Goal: Use online tool/utility: Utilize a website feature to perform a specific function

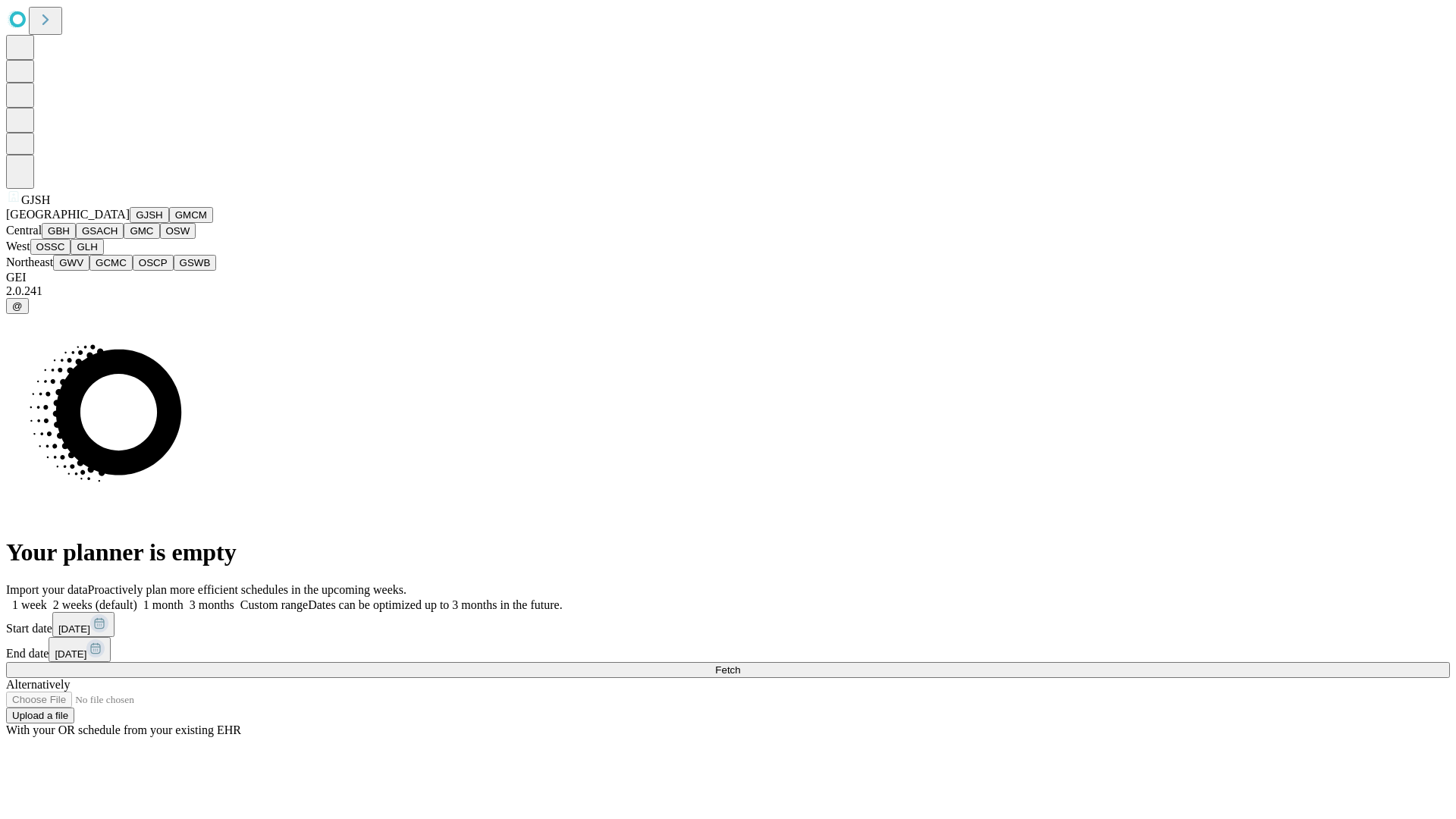
click at [130, 223] on button "GJSH" at bounding box center [150, 215] width 40 height 16
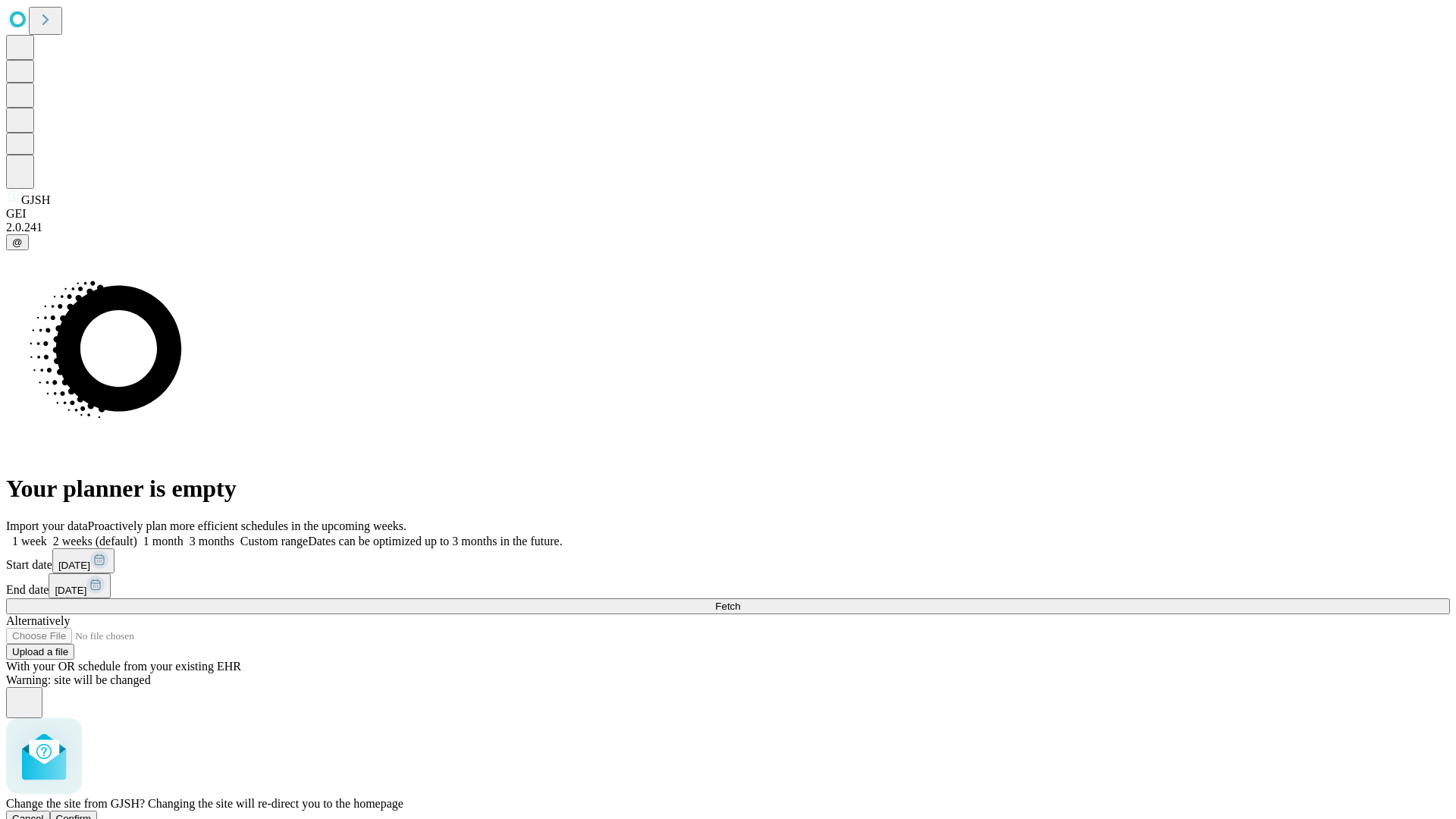
click at [92, 814] on span "Confirm" at bounding box center [73, 819] width 35 height 12
click at [183, 535] on label "1 month" at bounding box center [160, 541] width 46 height 13
click at [740, 600] on span "Fetch" at bounding box center [728, 606] width 25 height 12
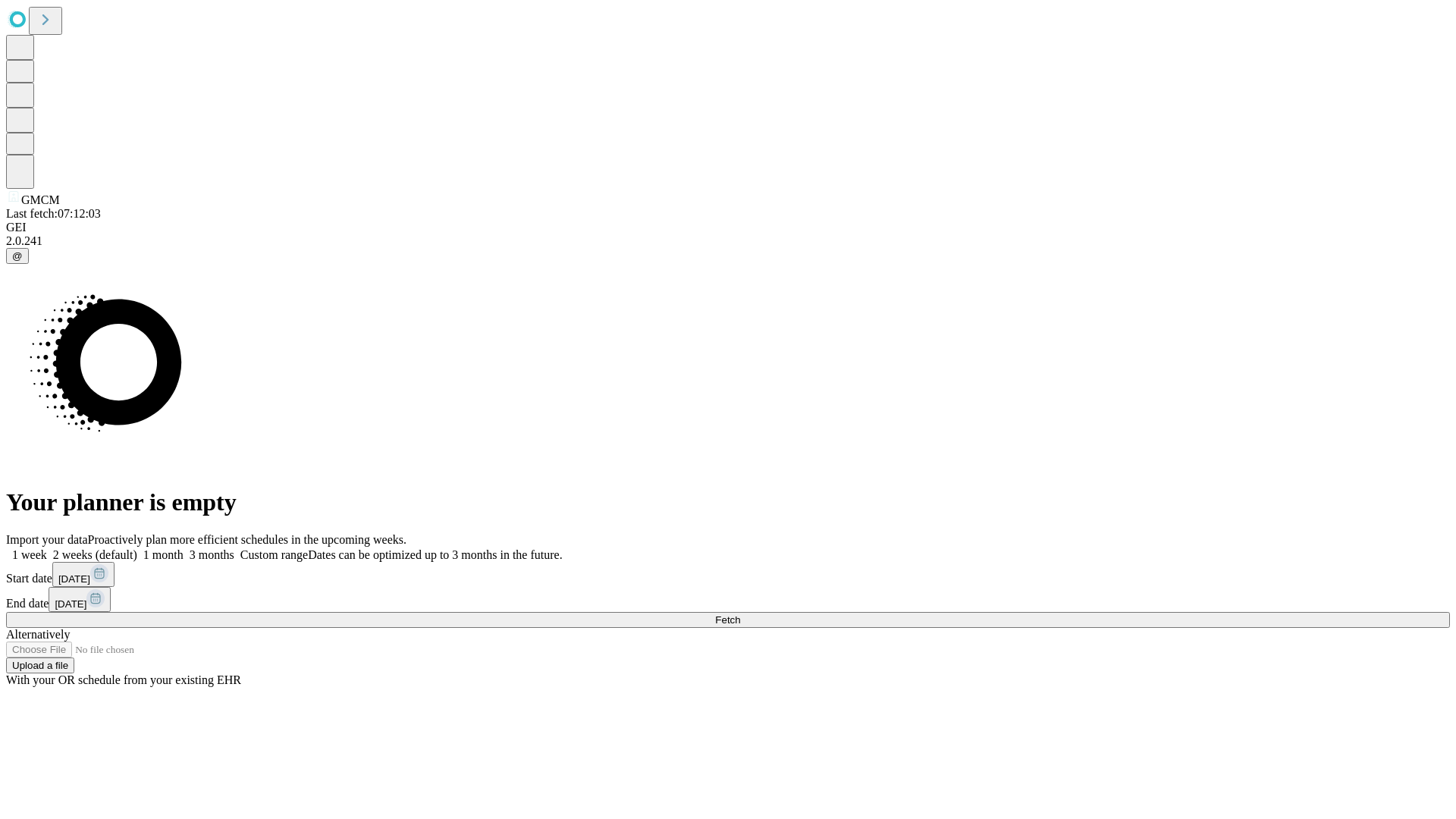
click at [183, 548] on label "1 month" at bounding box center [160, 554] width 46 height 13
click at [740, 614] on span "Fetch" at bounding box center [728, 619] width 25 height 12
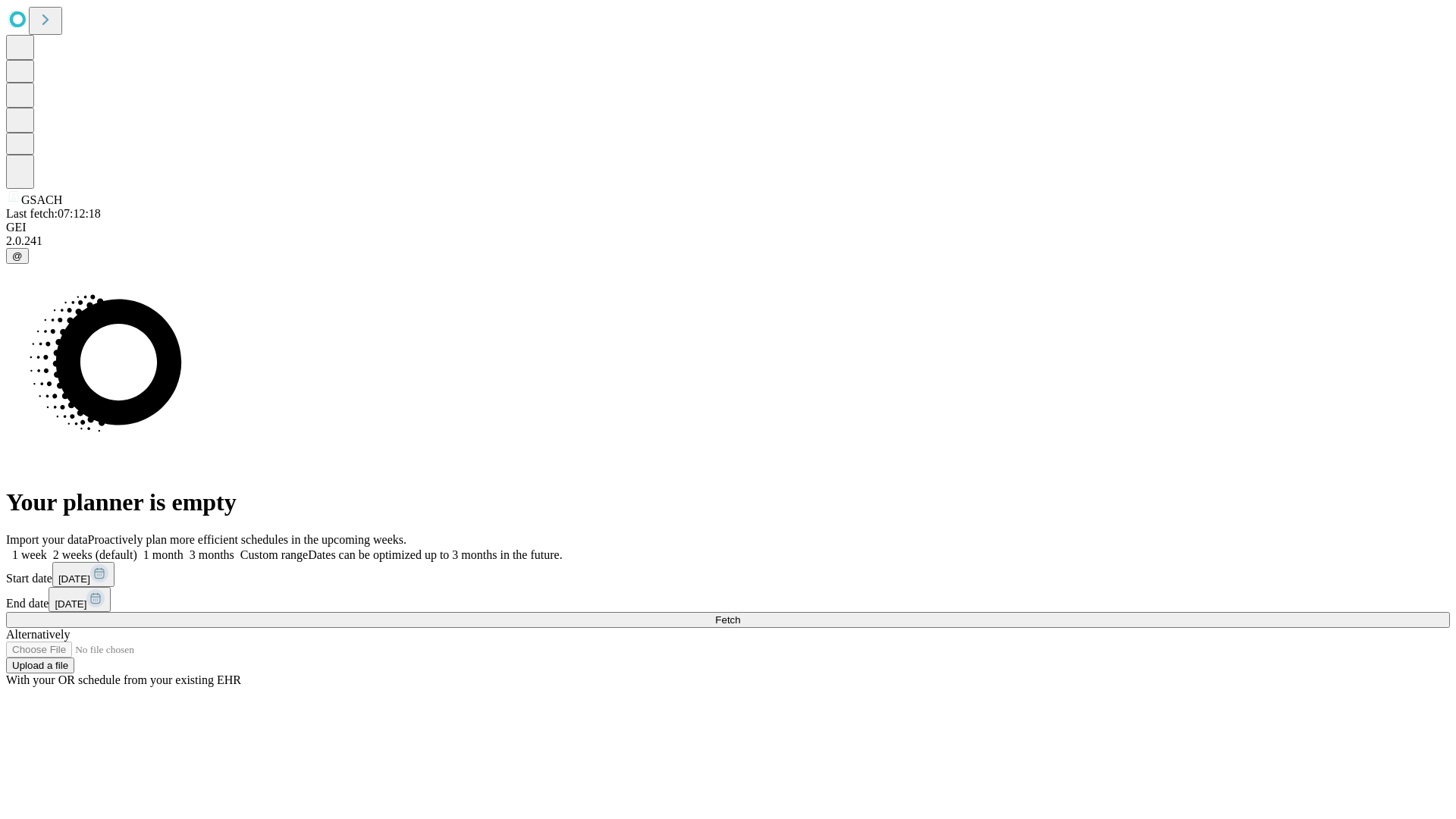
click at [740, 614] on span "Fetch" at bounding box center [728, 619] width 25 height 12
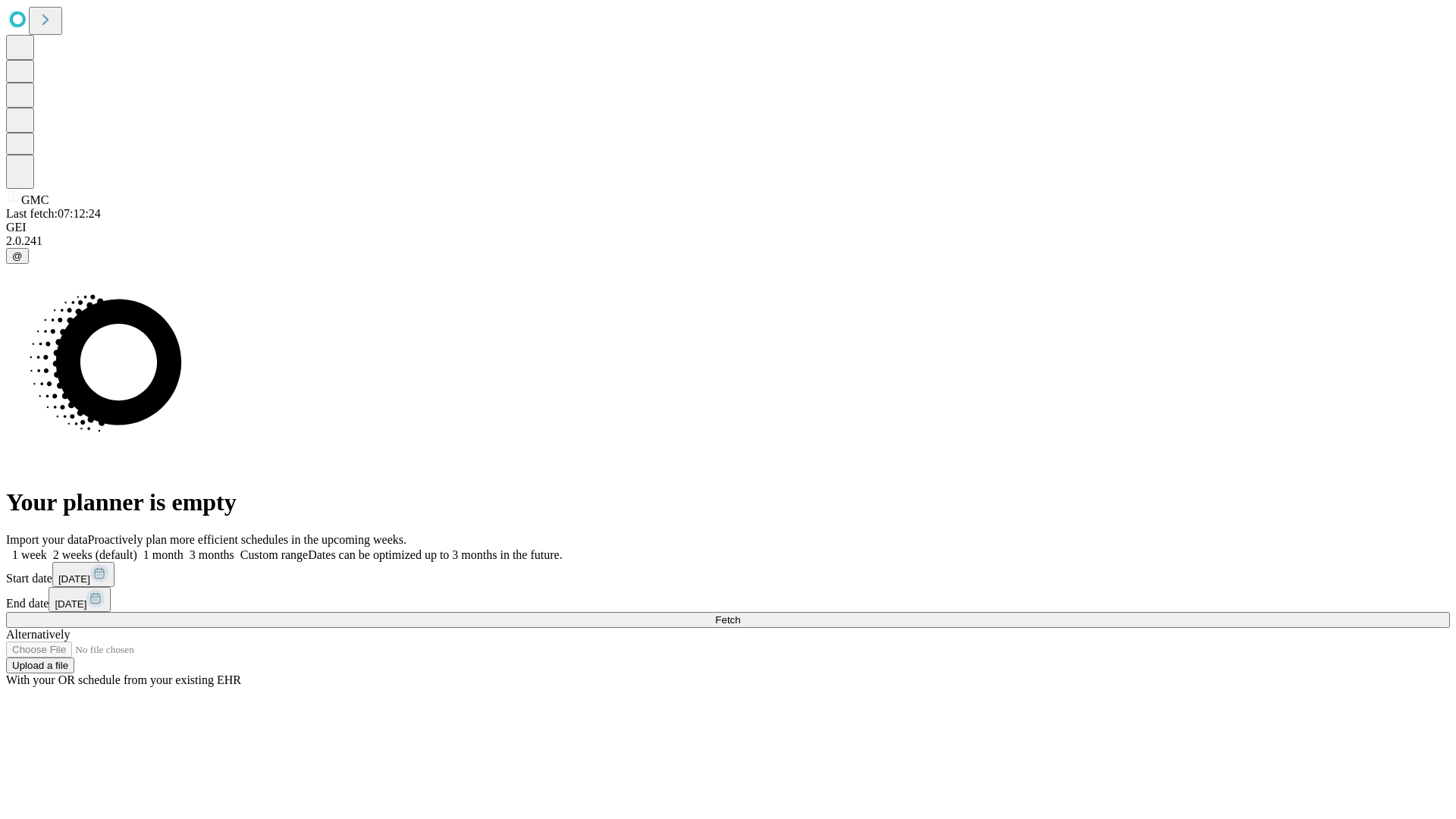
click at [183, 548] on label "1 month" at bounding box center [160, 554] width 46 height 13
click at [740, 614] on span "Fetch" at bounding box center [728, 619] width 25 height 12
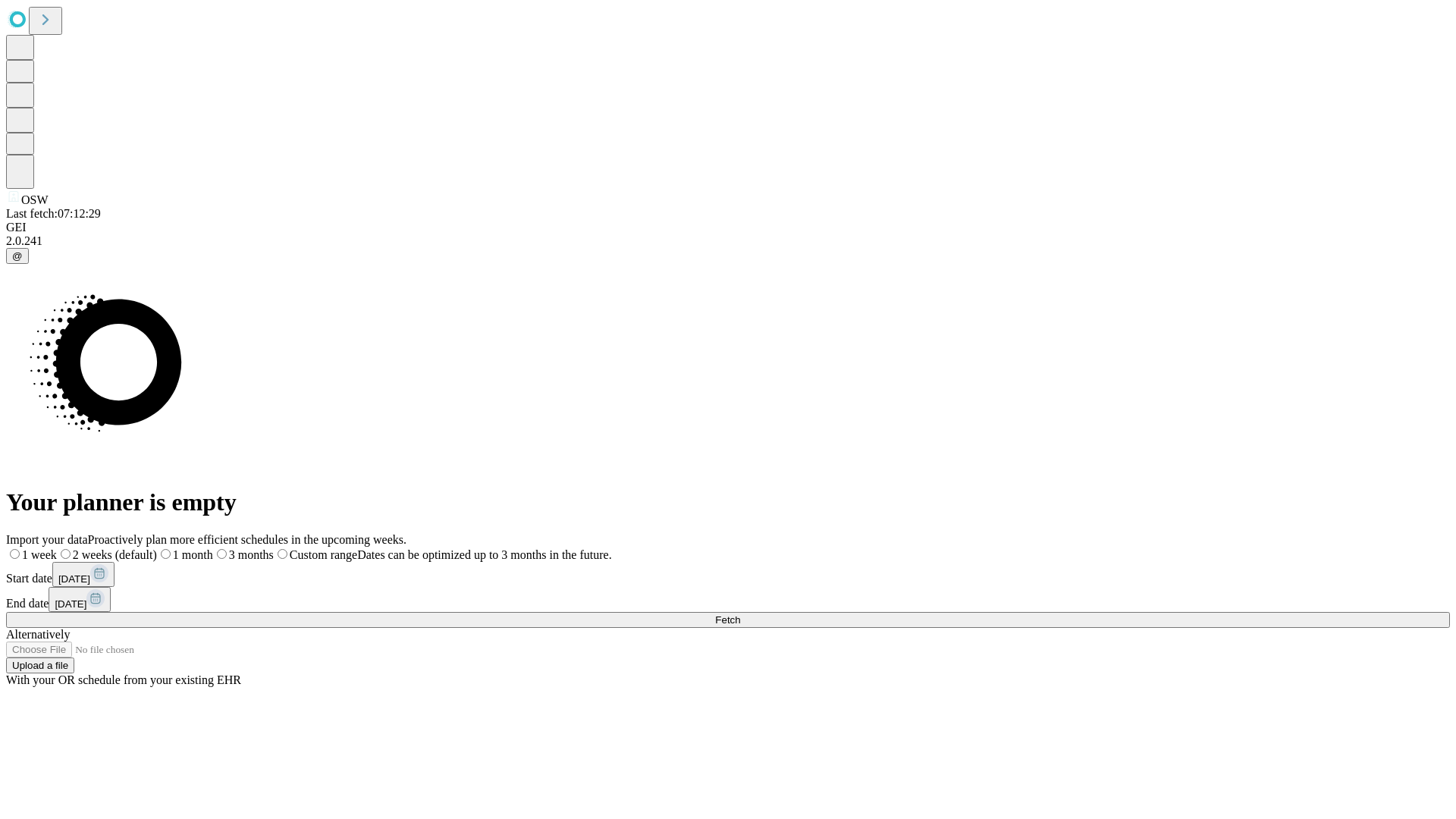
click at [740, 614] on span "Fetch" at bounding box center [728, 619] width 25 height 12
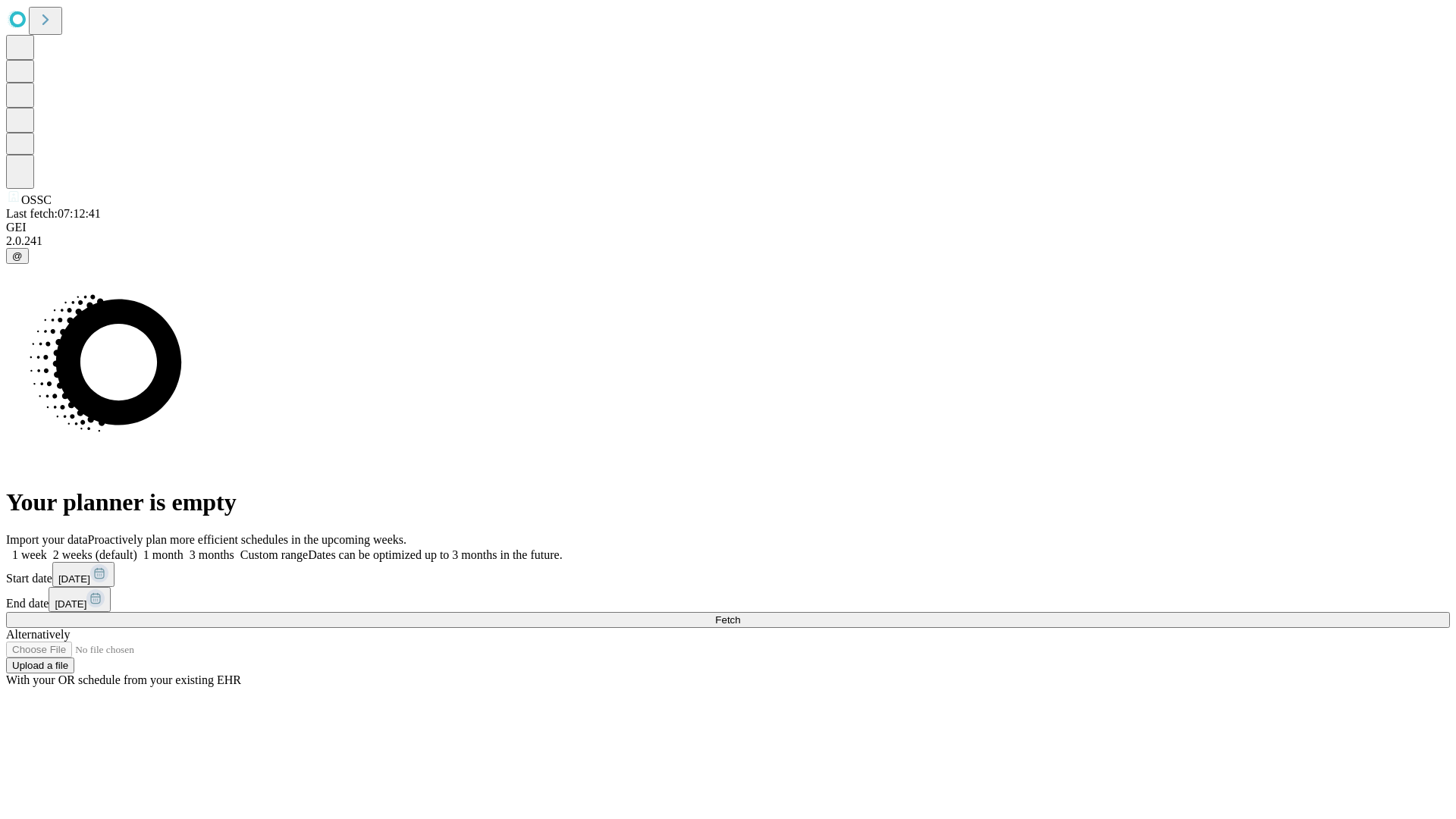
click at [183, 548] on label "1 month" at bounding box center [160, 554] width 46 height 13
click at [740, 614] on span "Fetch" at bounding box center [728, 619] width 25 height 12
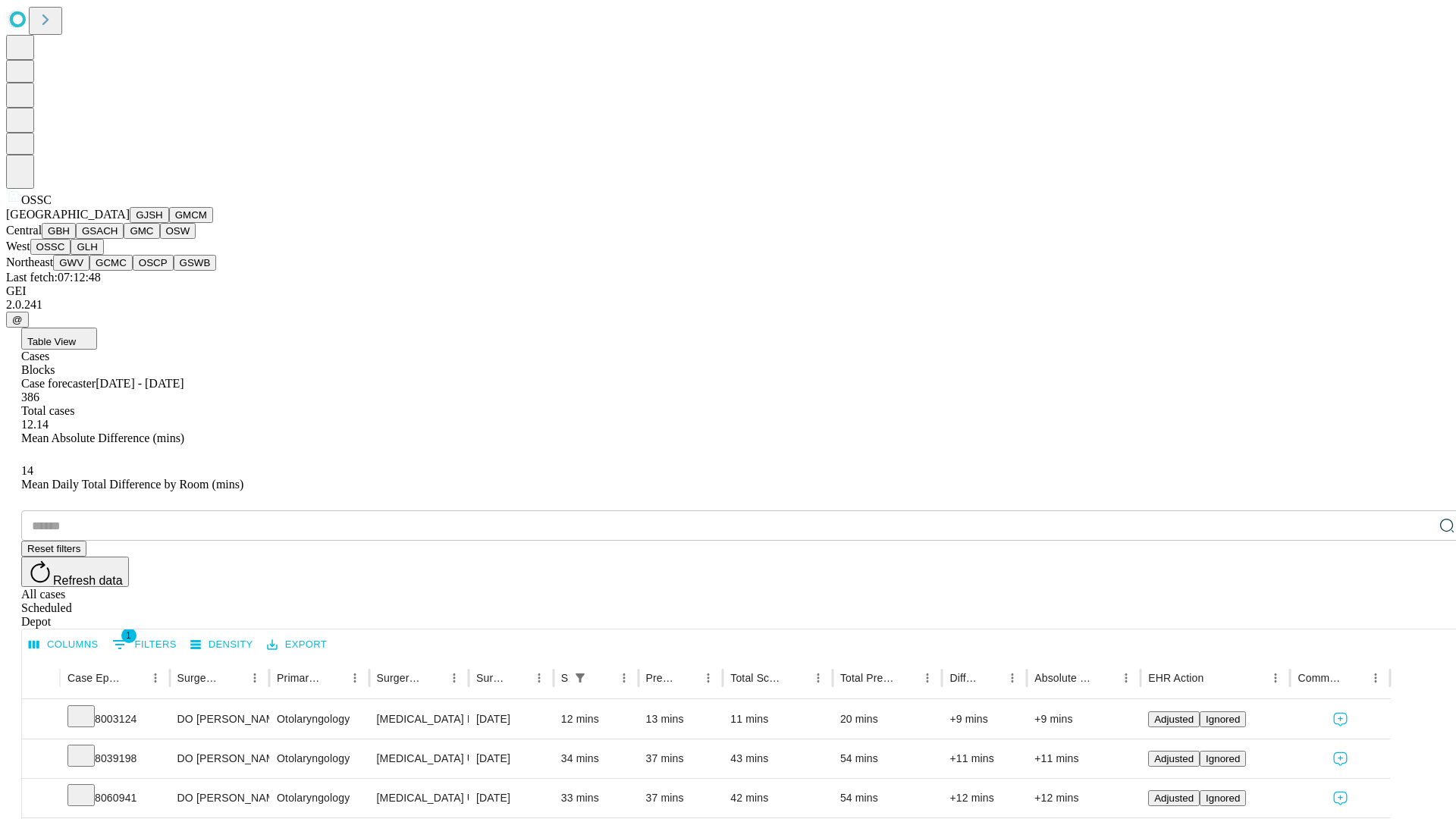
click at [103, 255] on button "GLH" at bounding box center [87, 247] width 32 height 16
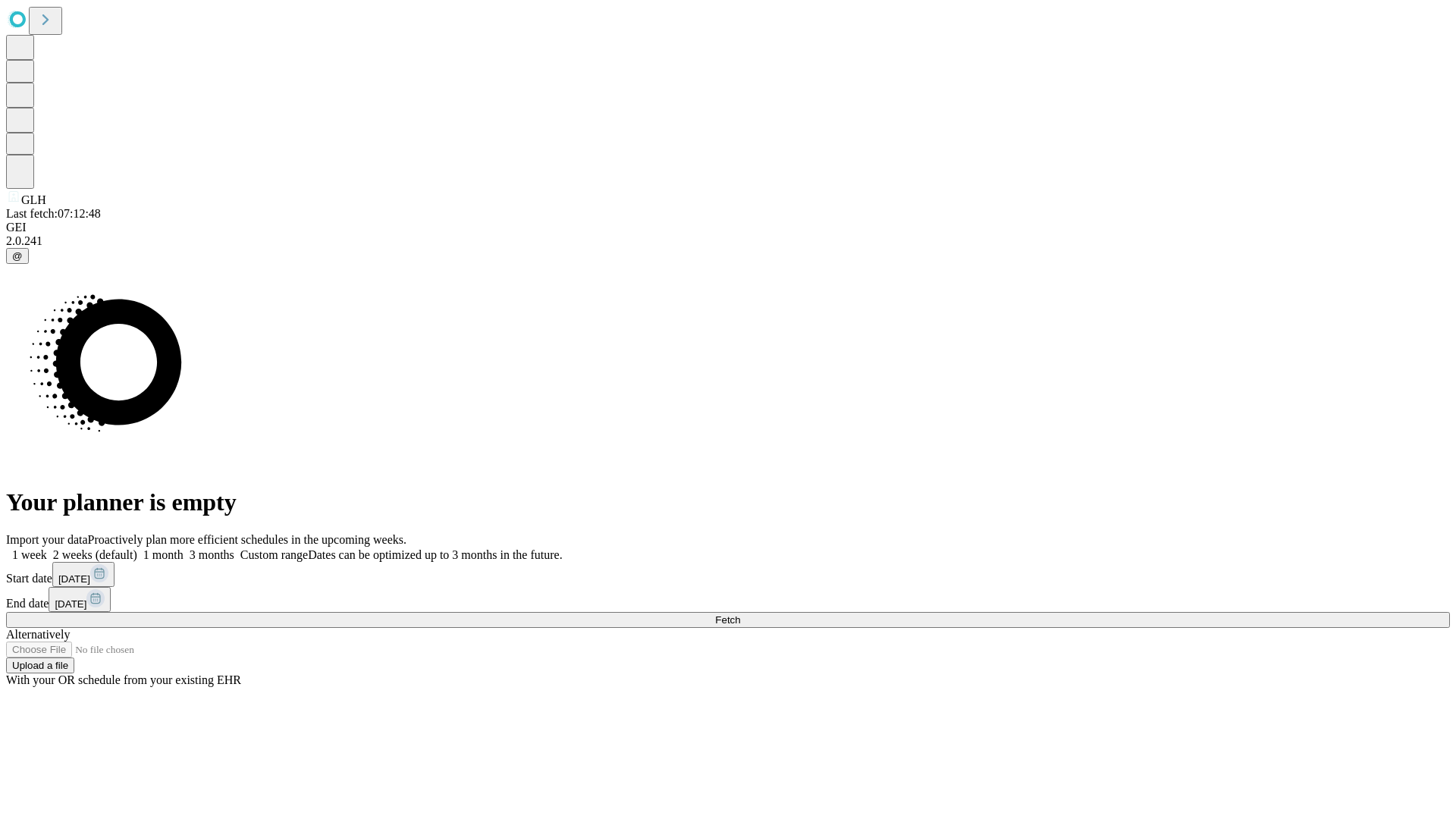
click at [183, 548] on label "1 month" at bounding box center [160, 554] width 46 height 13
click at [740, 614] on span "Fetch" at bounding box center [728, 619] width 25 height 12
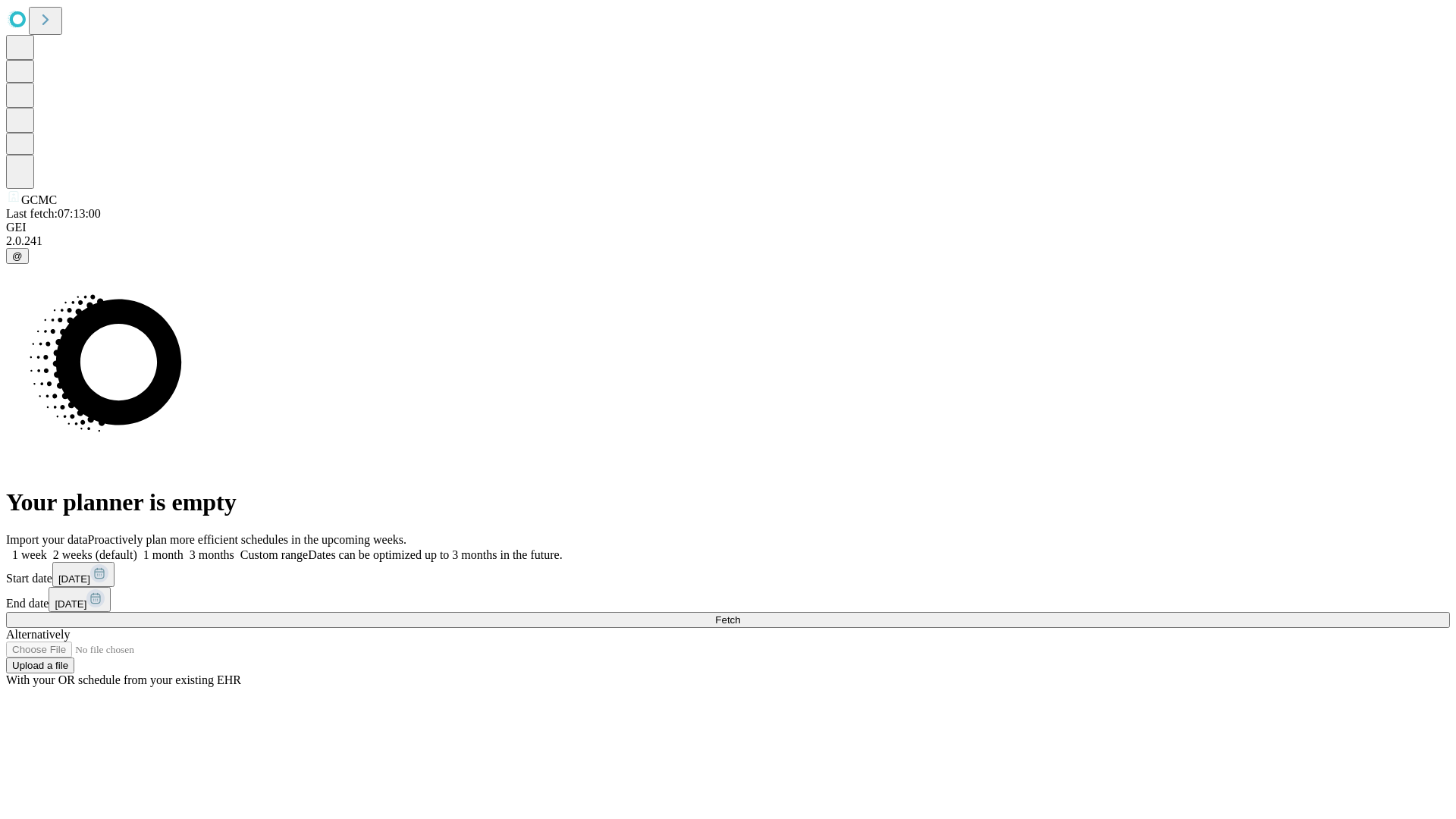
click at [740, 614] on span "Fetch" at bounding box center [728, 619] width 25 height 12
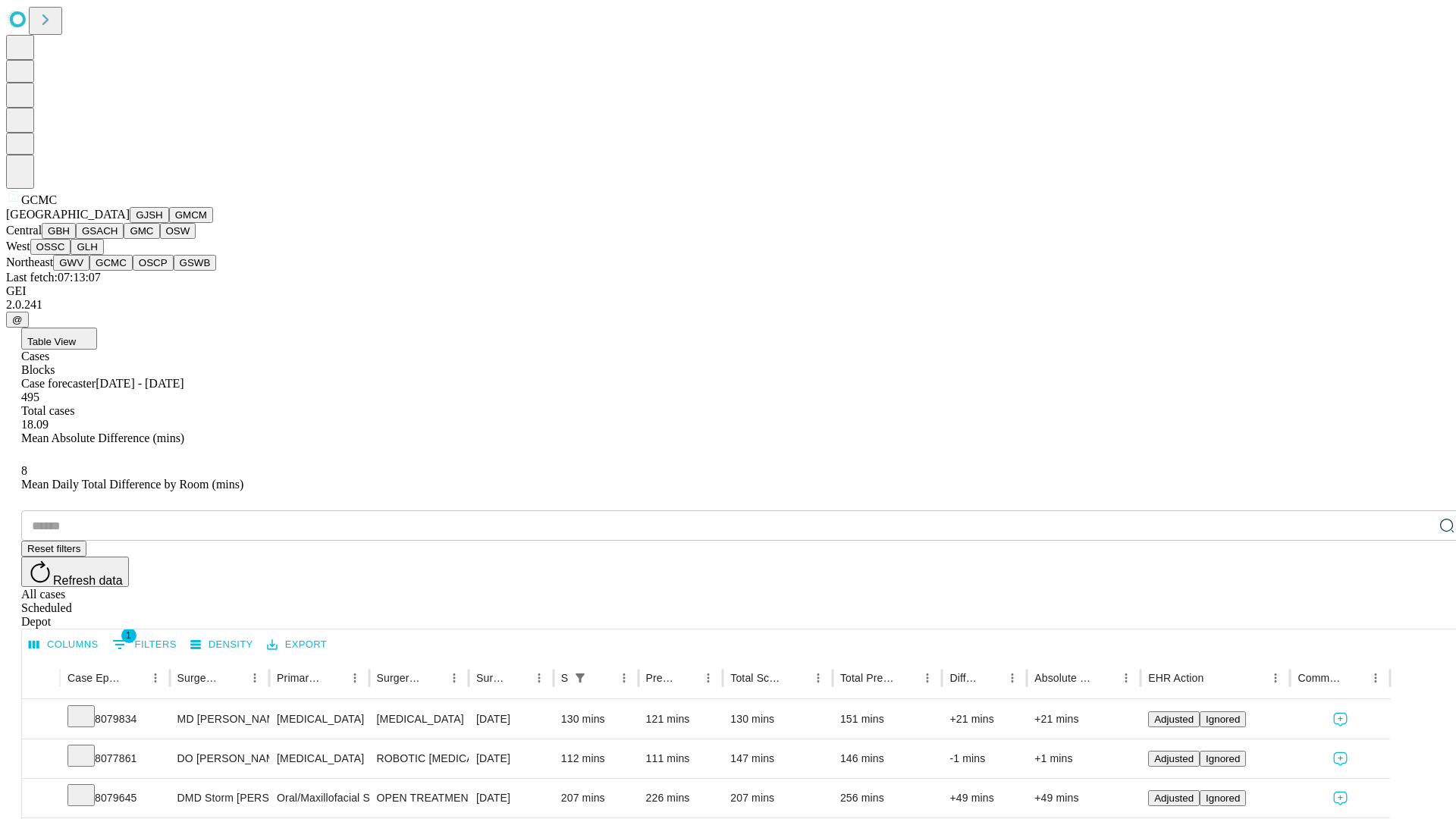
click at [133, 271] on button "OSCP" at bounding box center [153, 263] width 41 height 16
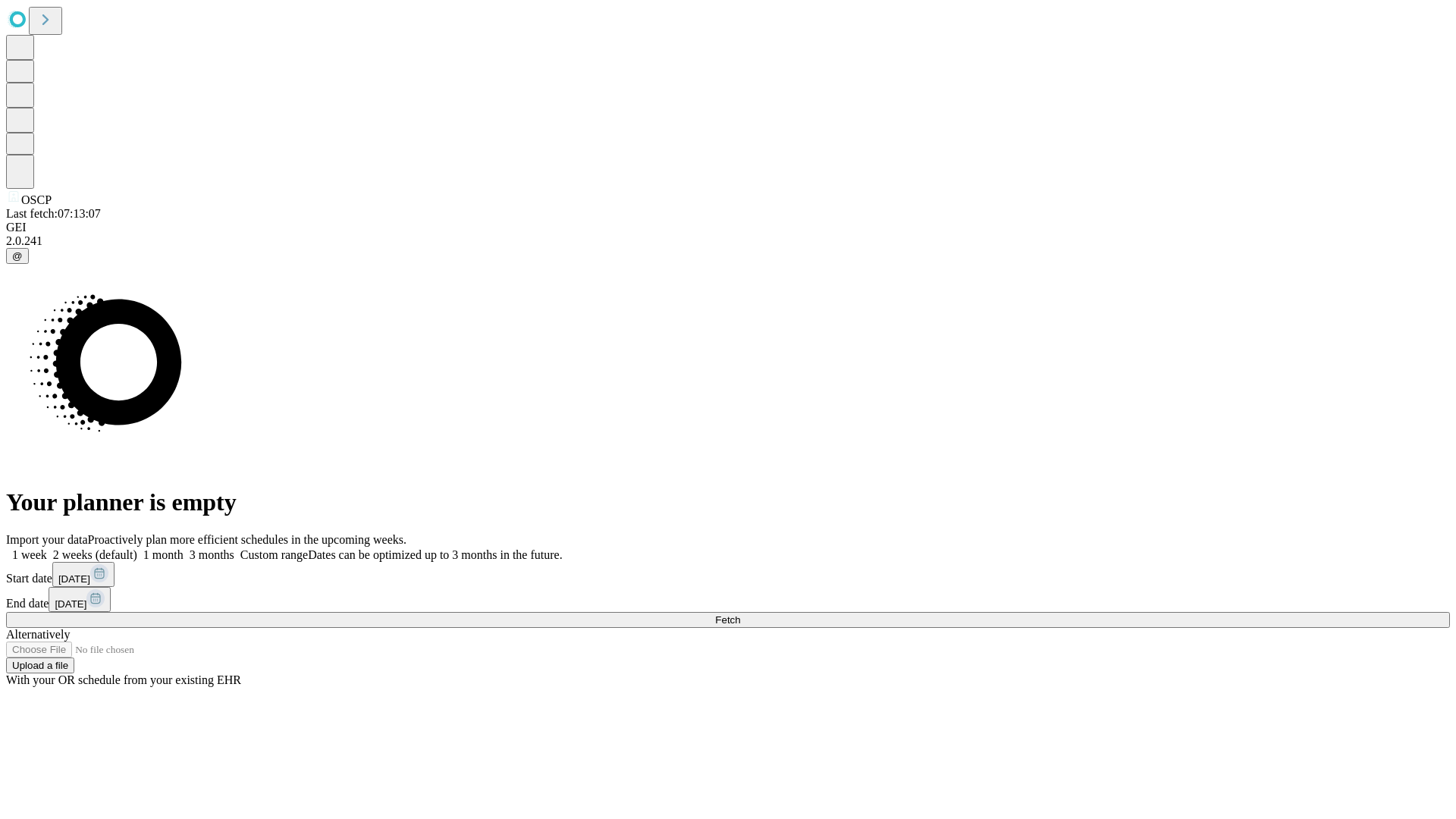
click at [183, 548] on label "1 month" at bounding box center [160, 554] width 46 height 13
click at [740, 614] on span "Fetch" at bounding box center [728, 619] width 25 height 12
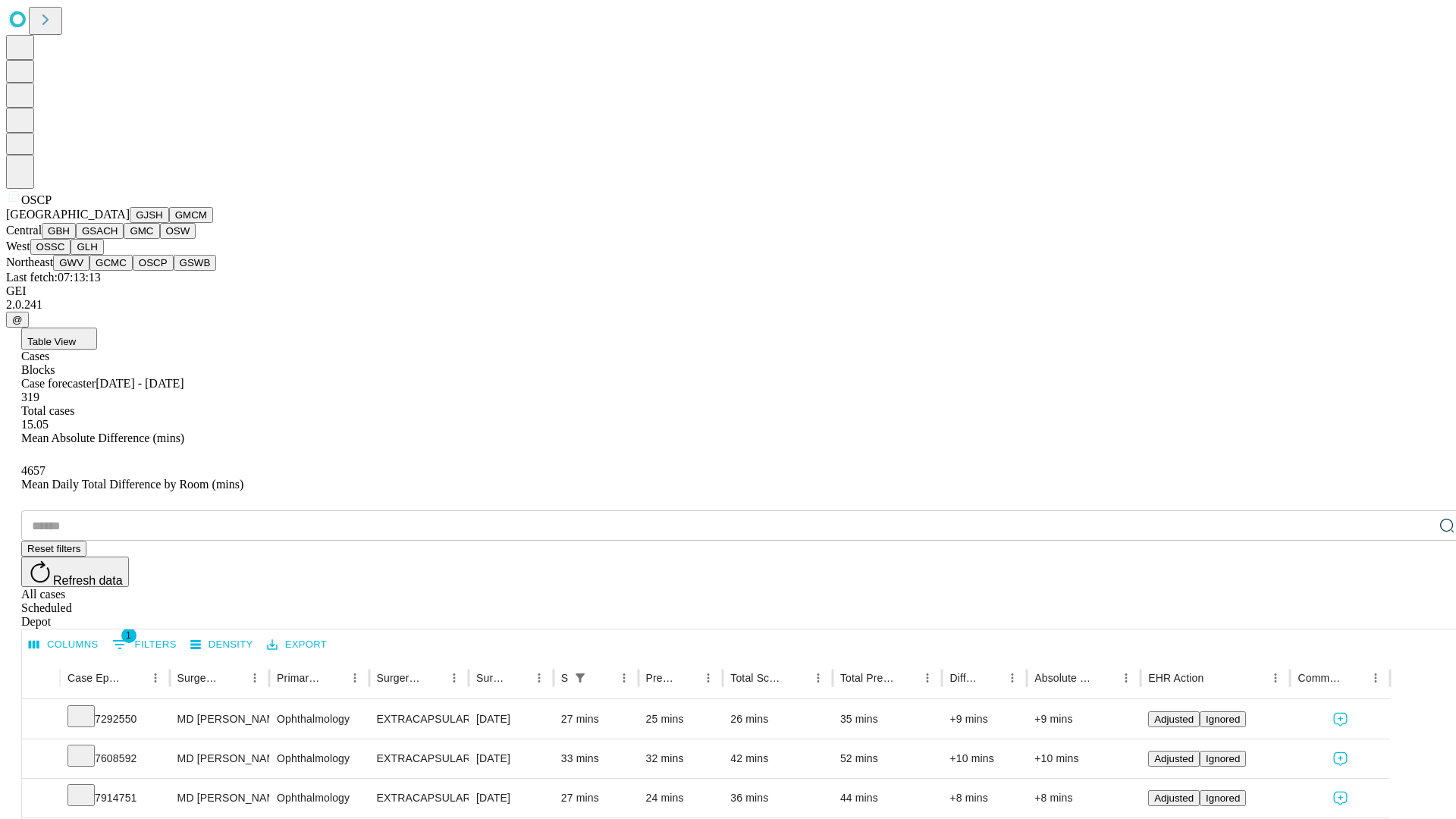
click at [173, 271] on button "GSWB" at bounding box center [195, 263] width 43 height 16
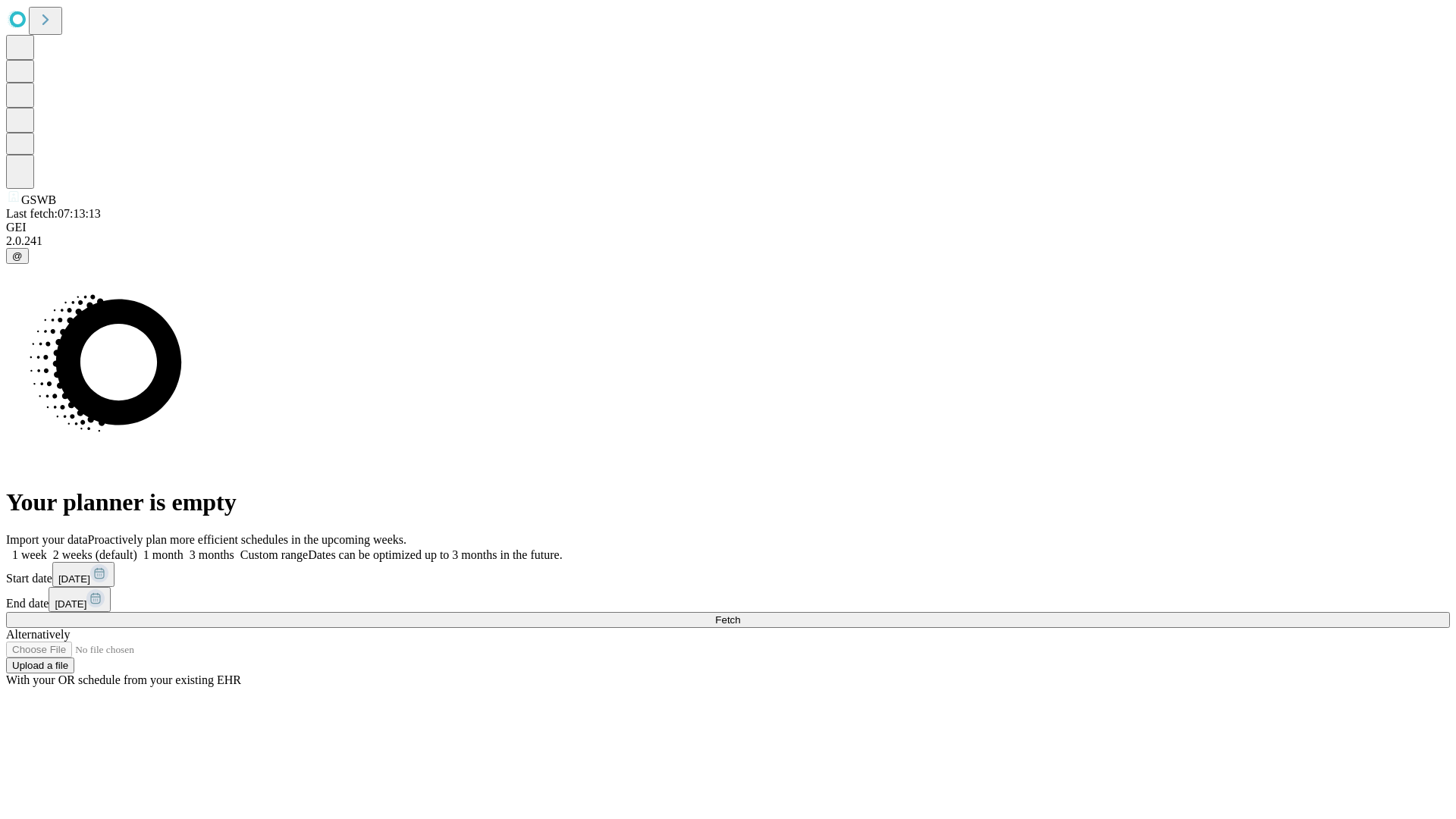
click at [183, 548] on label "1 month" at bounding box center [160, 554] width 46 height 13
click at [740, 614] on span "Fetch" at bounding box center [728, 619] width 25 height 12
